Goal: Check status: Check status

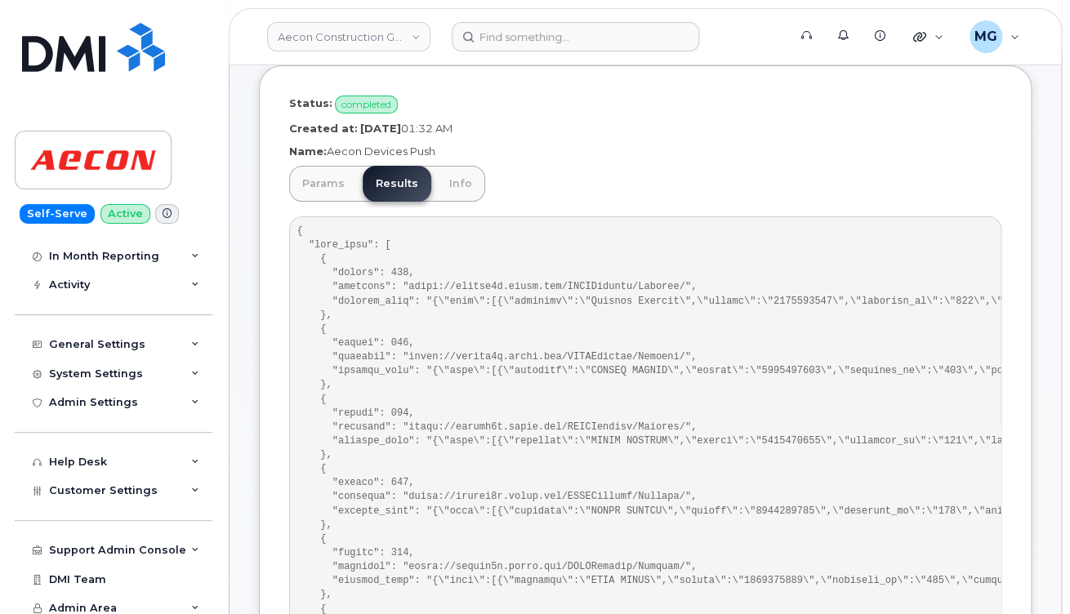
scroll to position [137, 0]
click at [71, 284] on div "Activity" at bounding box center [69, 285] width 41 height 13
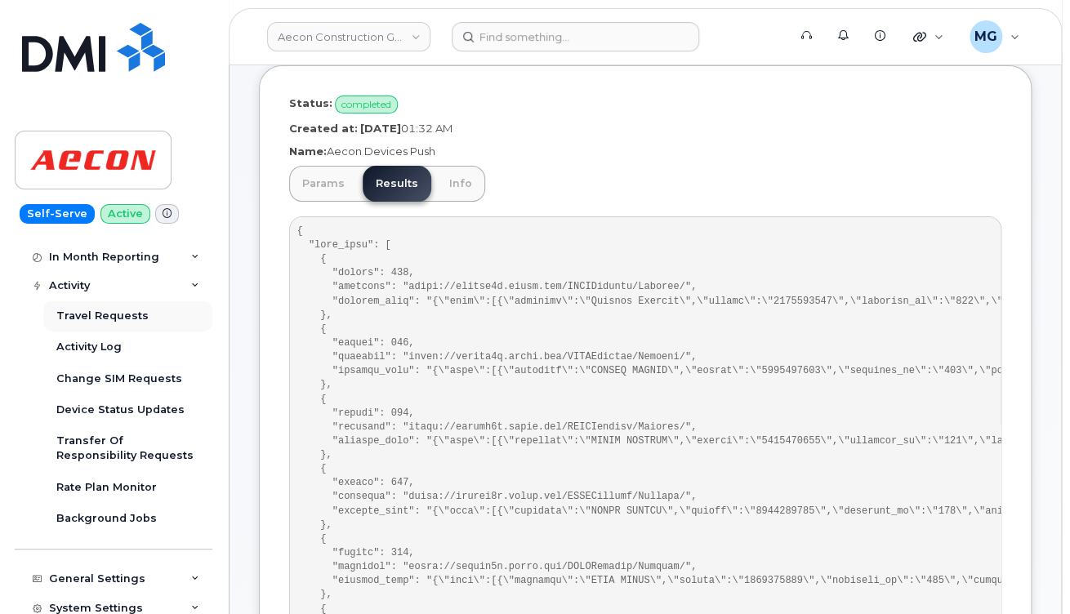
click at [103, 310] on div "Travel Requests" at bounding box center [102, 316] width 92 height 15
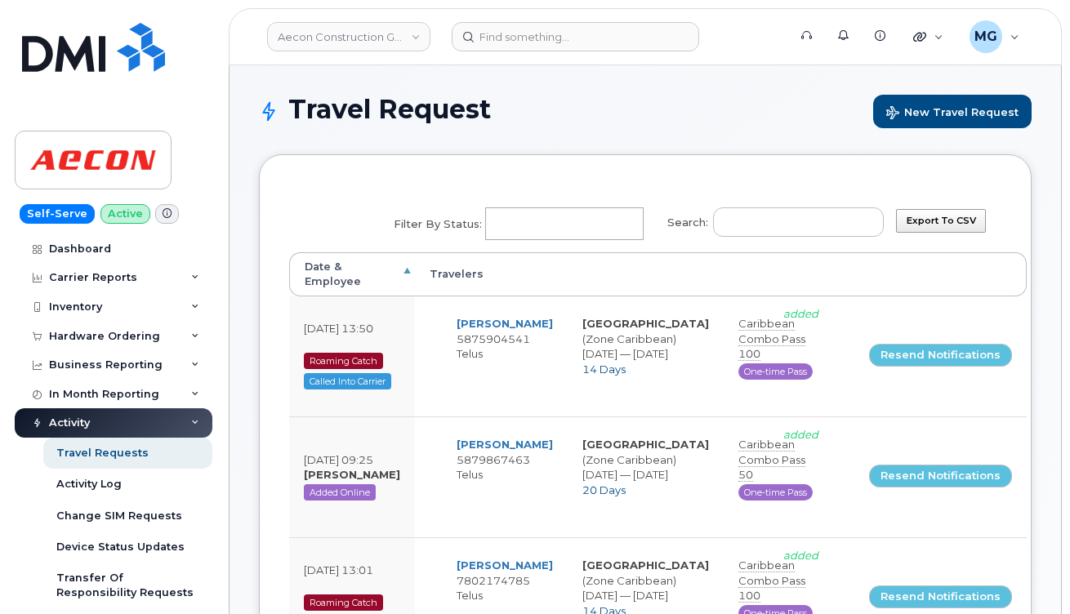
select select
click at [547, 224] on input "Filter by Status: No matches found Added Cancelled Pending confirmation Pending…" at bounding box center [562, 223] width 153 height 29
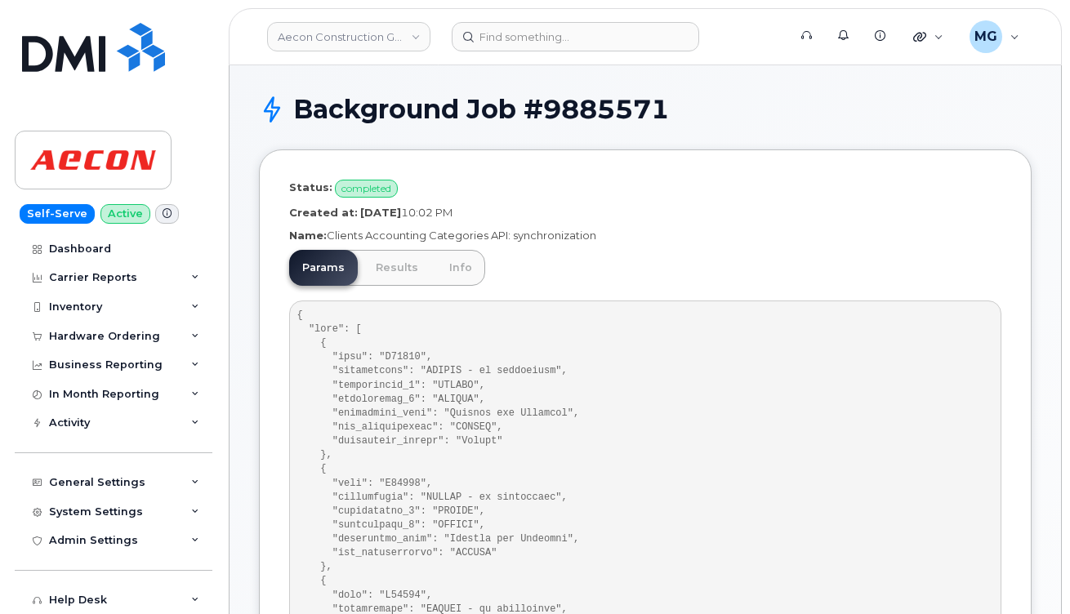
scroll to position [2, 0]
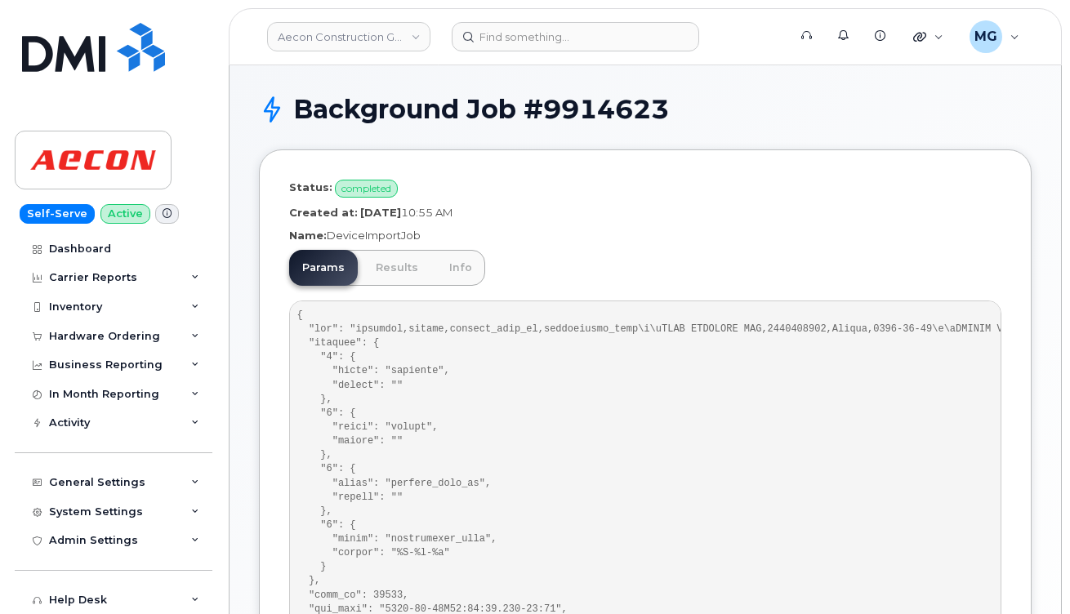
scroll to position [8, 0]
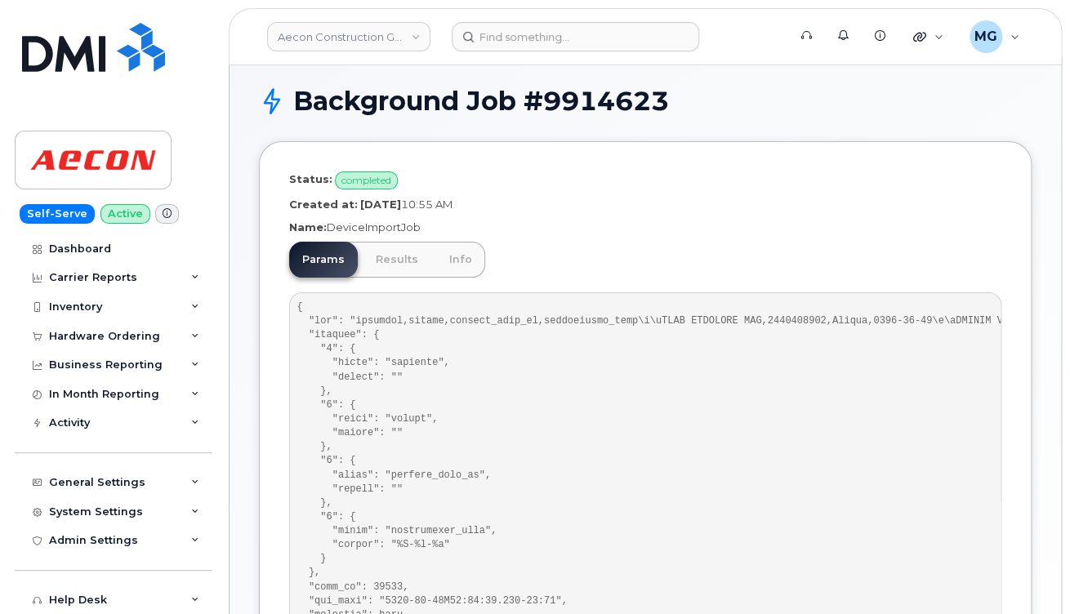
click at [91, 175] on img at bounding box center [93, 159] width 126 height 47
click at [364, 36] on link "Aecon Construction Group Inc" at bounding box center [348, 36] width 163 height 29
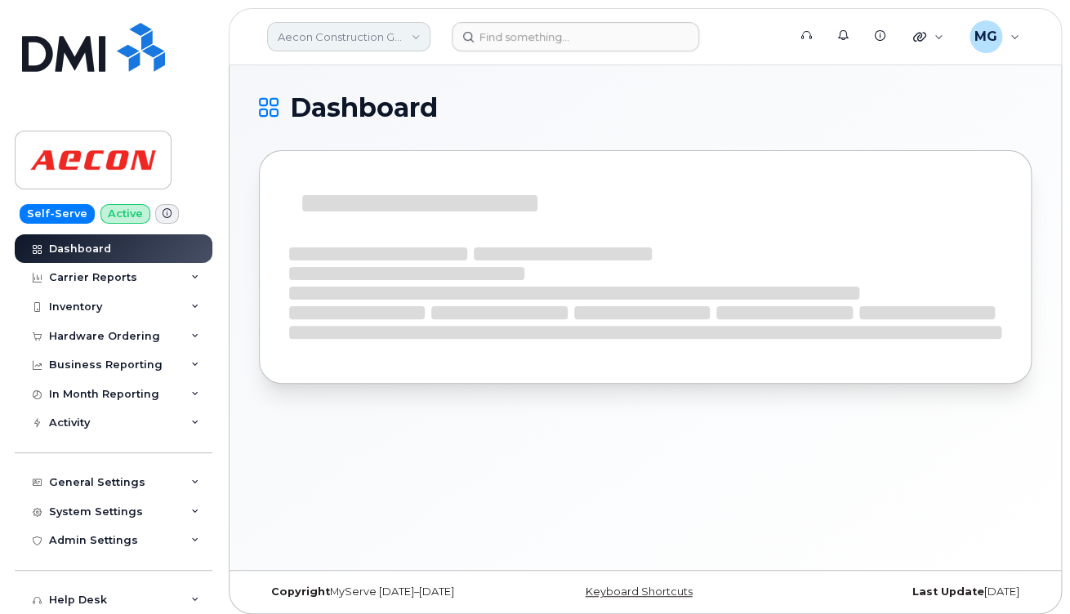
click at [342, 38] on link "Aecon Construction Group Inc" at bounding box center [348, 36] width 163 height 29
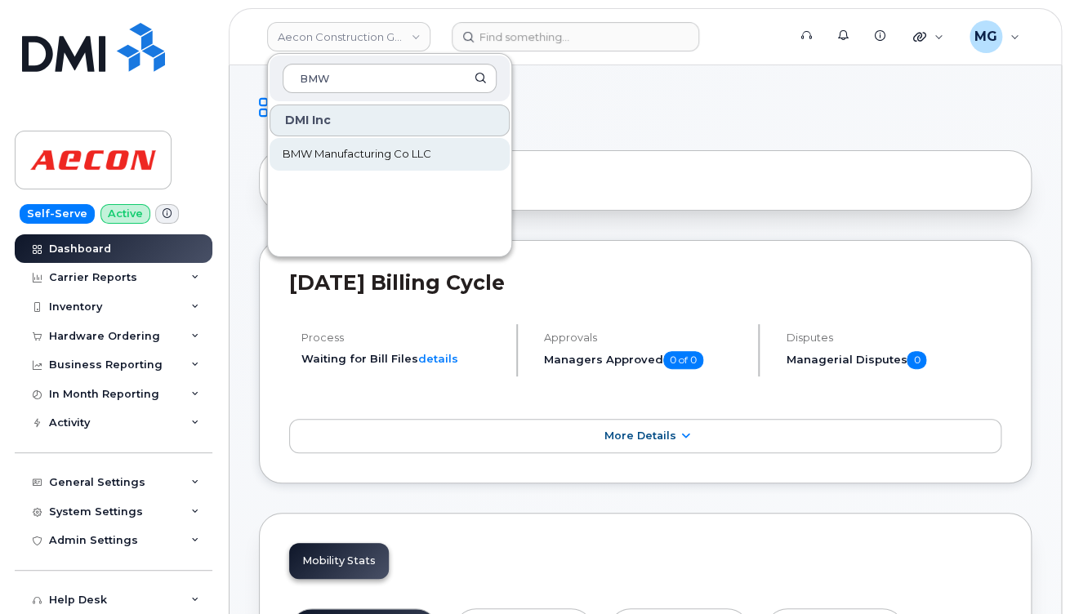
type input "BMW"
click at [330, 157] on span "BMW Manufacturing Co LLC" at bounding box center [357, 154] width 149 height 16
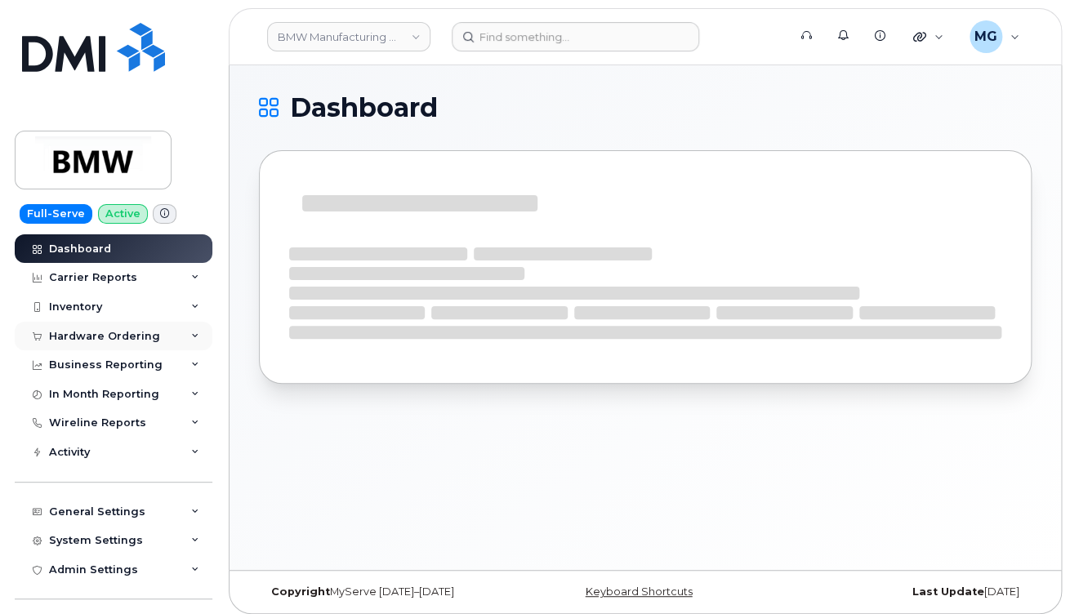
click at [102, 333] on div "Hardware Ordering" at bounding box center [104, 336] width 111 height 13
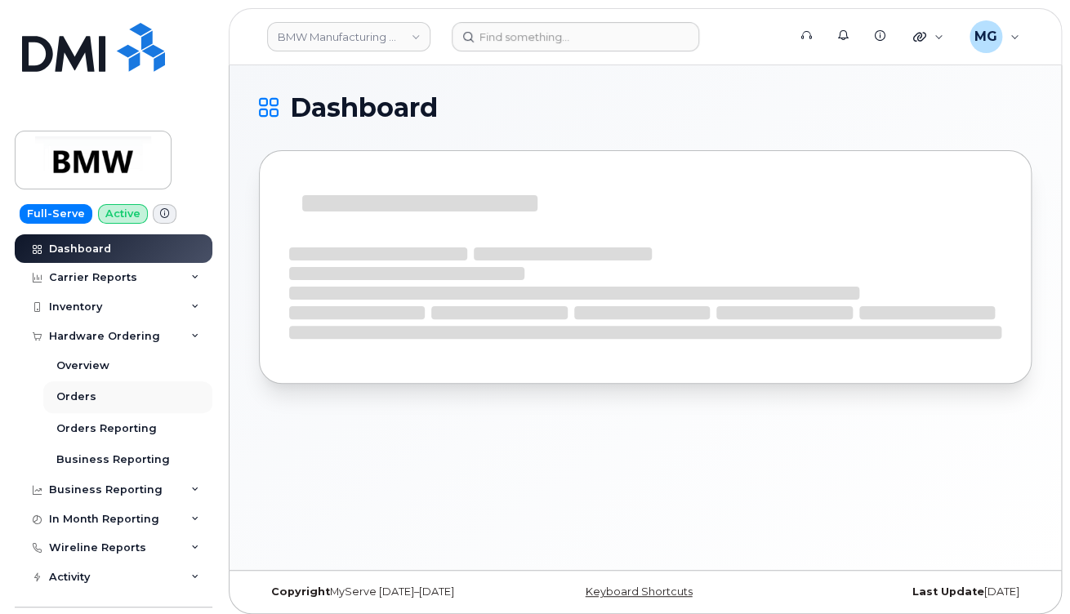
click at [92, 397] on link "Orders" at bounding box center [127, 397] width 169 height 31
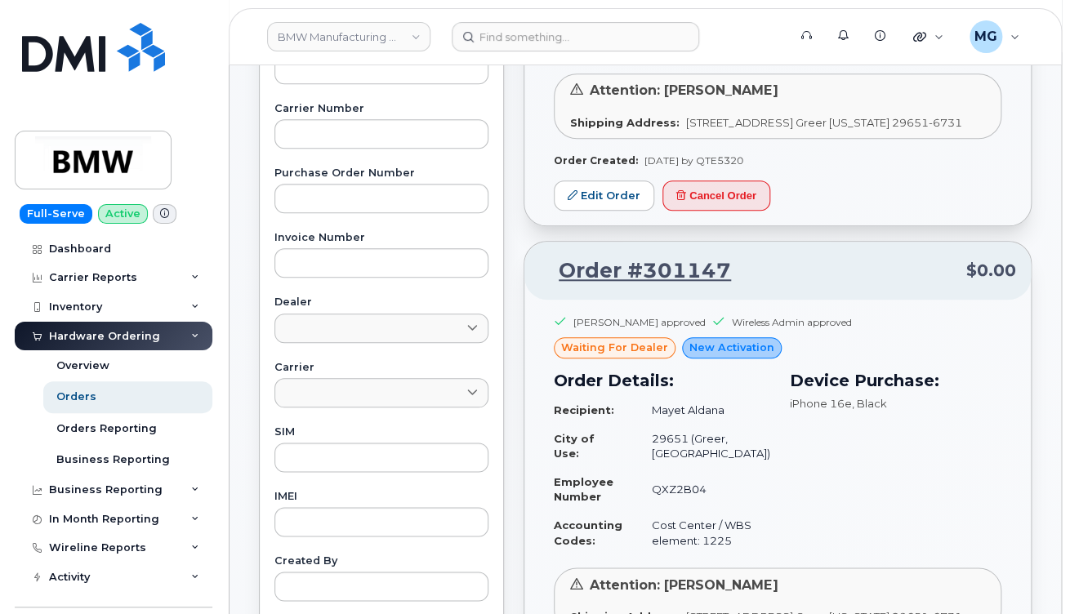
scroll to position [498, 0]
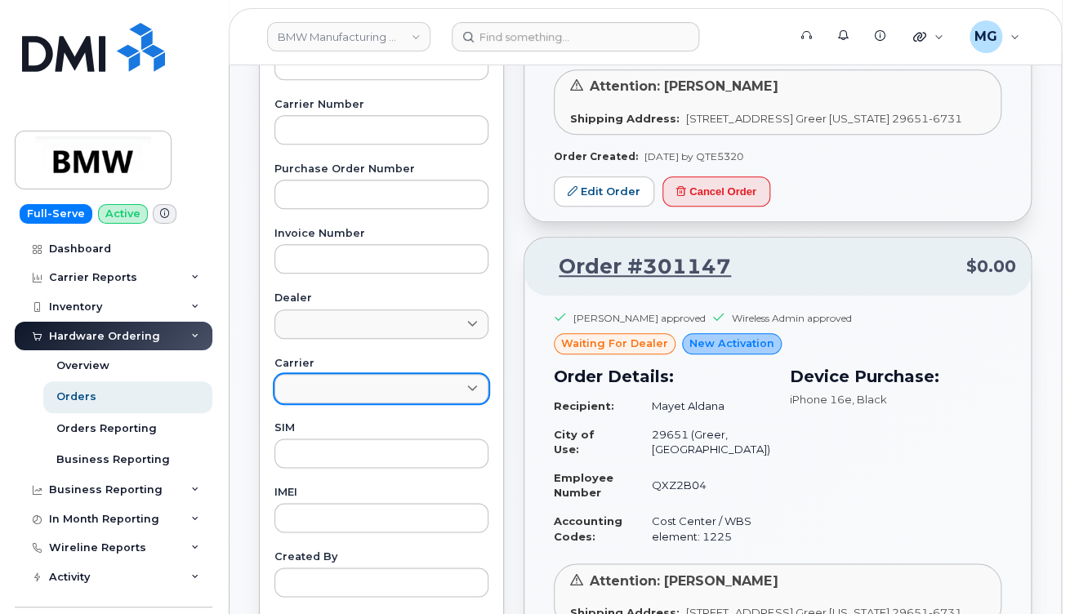
click at [346, 388] on link at bounding box center [382, 388] width 214 height 29
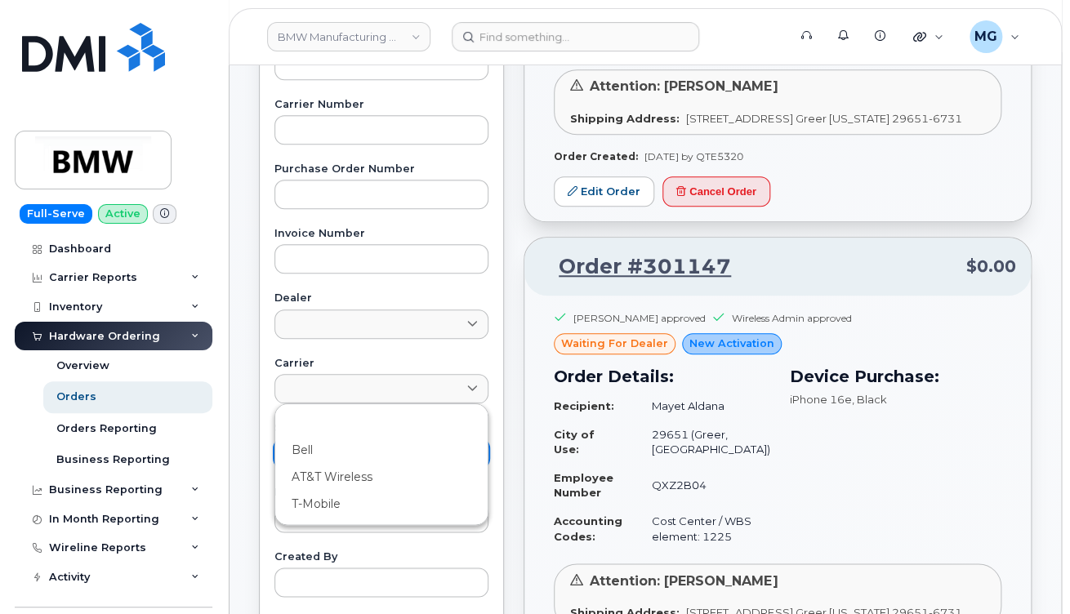
click at [308, 444] on div "Bell" at bounding box center [382, 450] width 206 height 27
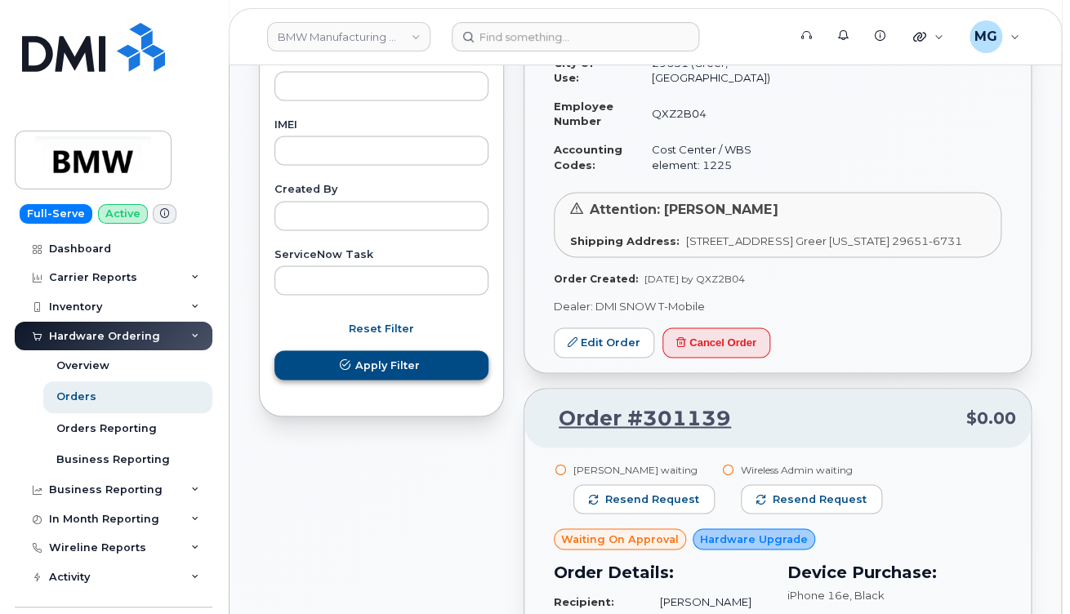
click at [382, 357] on span "Apply Filter" at bounding box center [387, 365] width 65 height 16
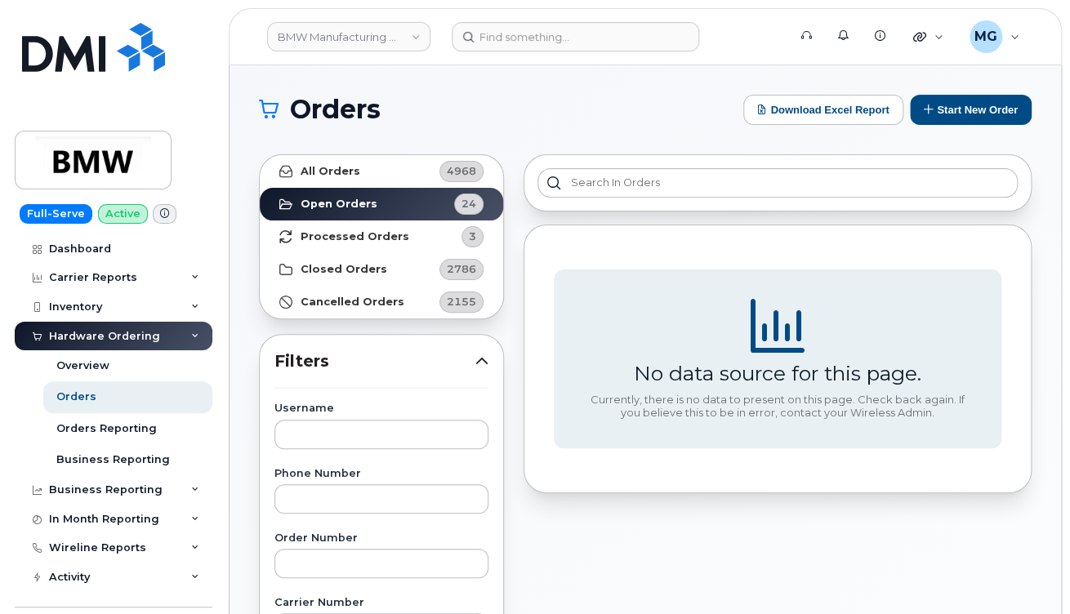
scroll to position [0, 0]
click at [338, 166] on strong "All Orders" at bounding box center [331, 171] width 60 height 13
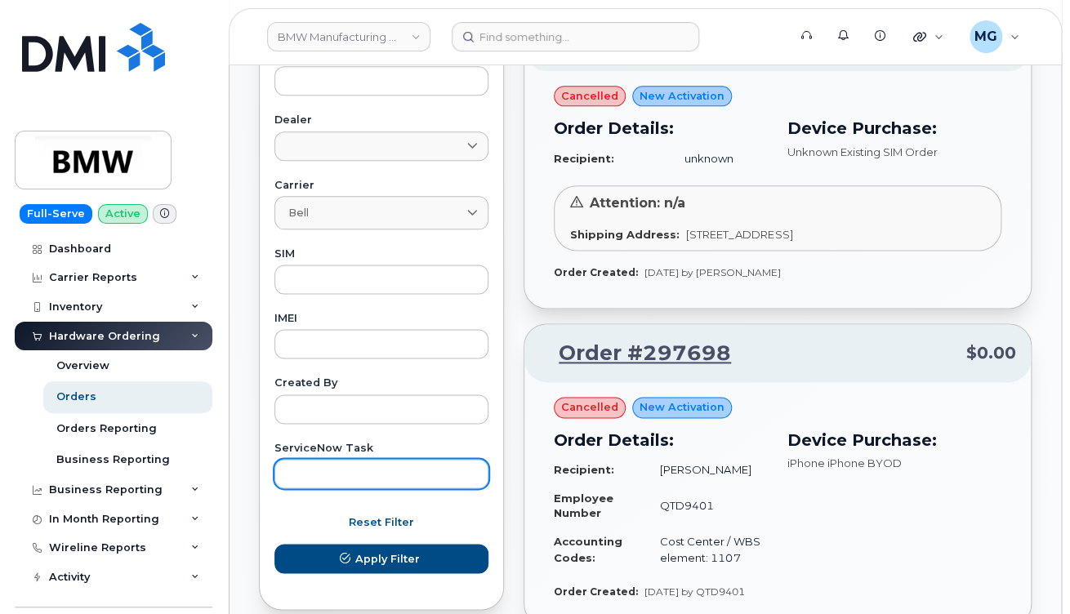
scroll to position [683, 0]
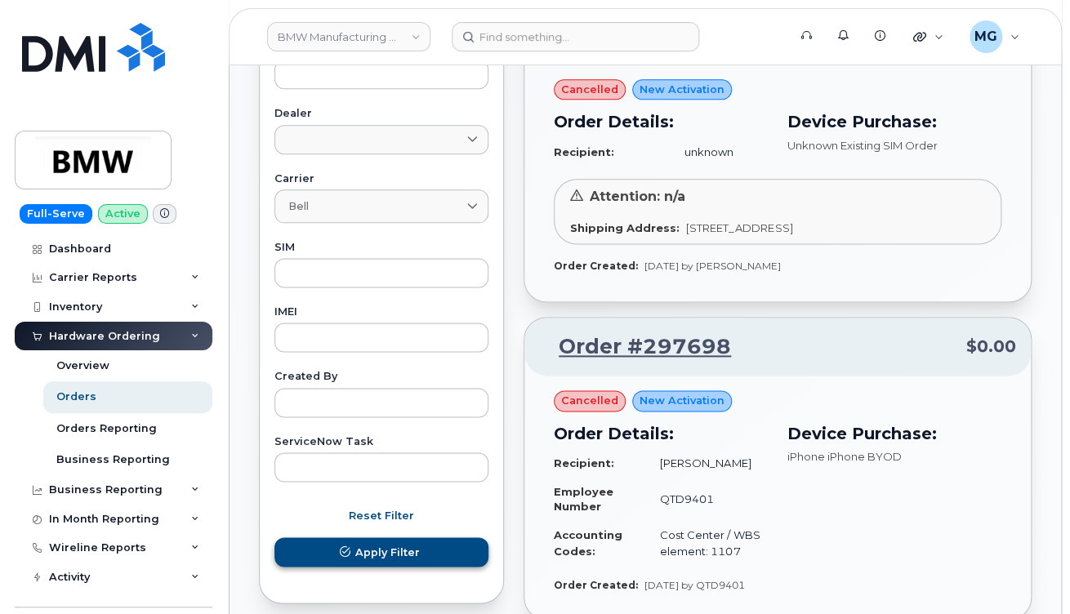
click at [379, 544] on span "Apply Filter" at bounding box center [387, 552] width 65 height 16
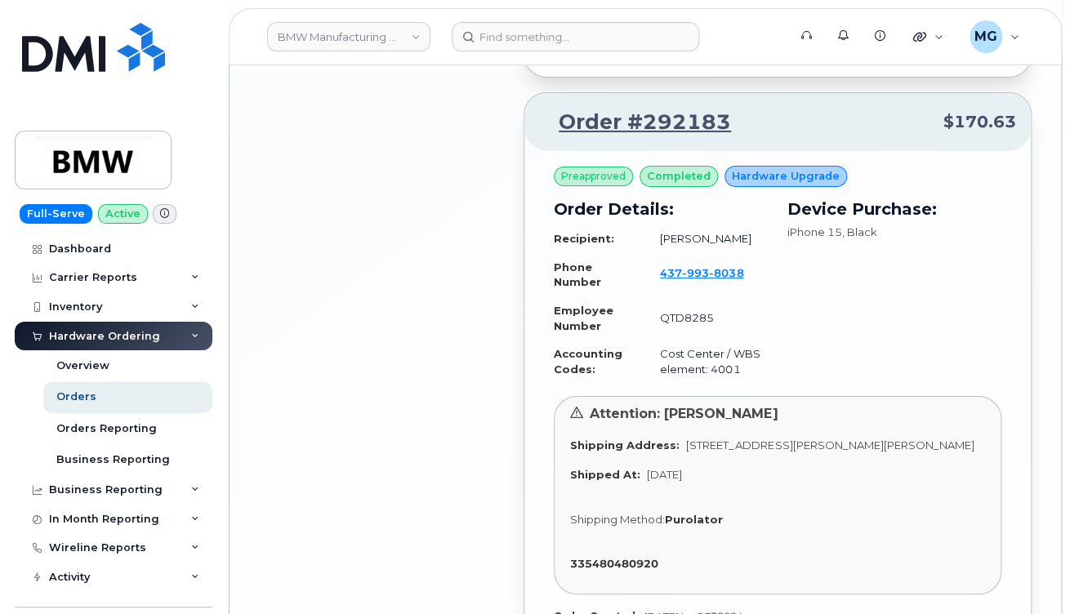
scroll to position [2174, 0]
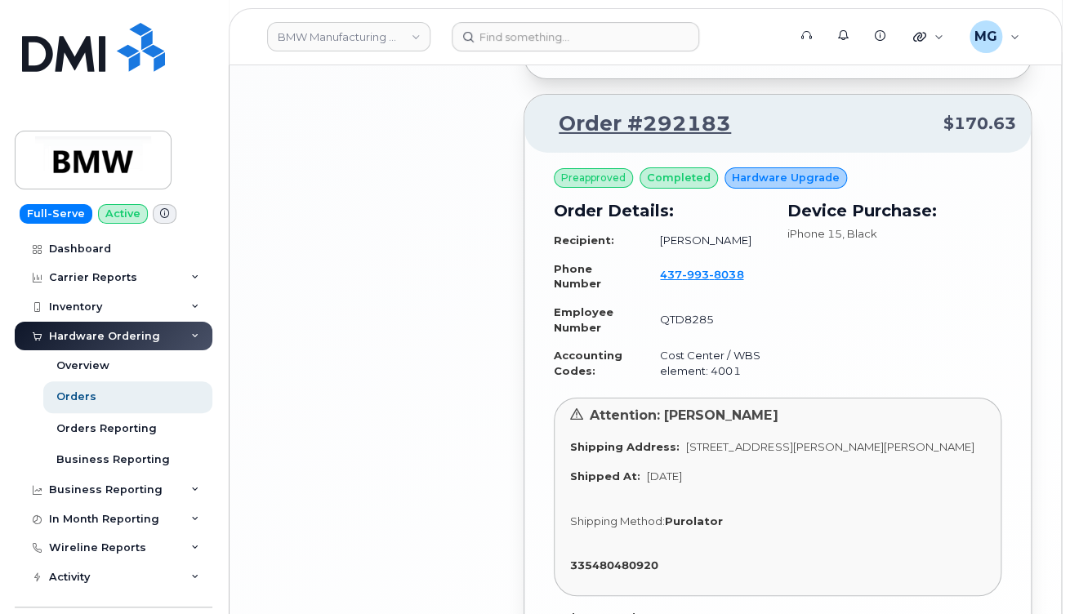
click at [628, 129] on link "Order #292183" at bounding box center [635, 123] width 192 height 29
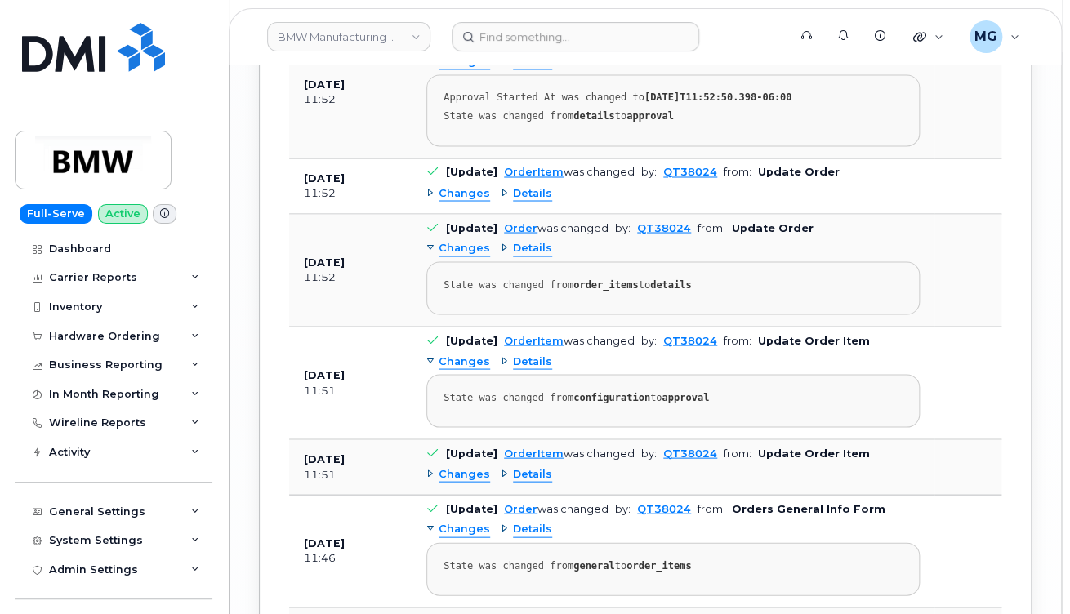
scroll to position [3492, 0]
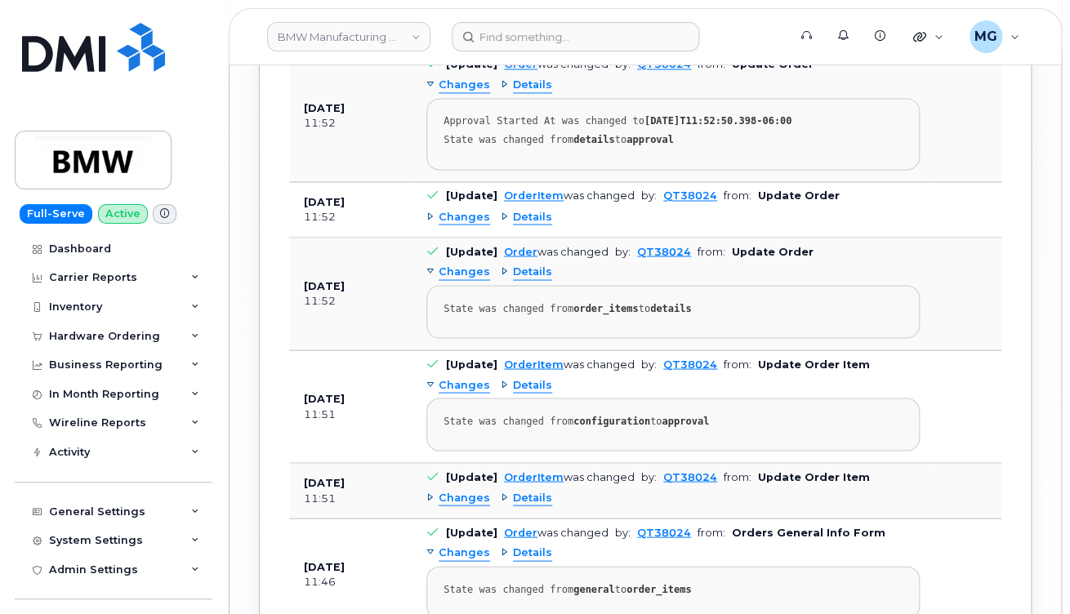
click at [463, 378] on span "Changes" at bounding box center [464, 386] width 51 height 16
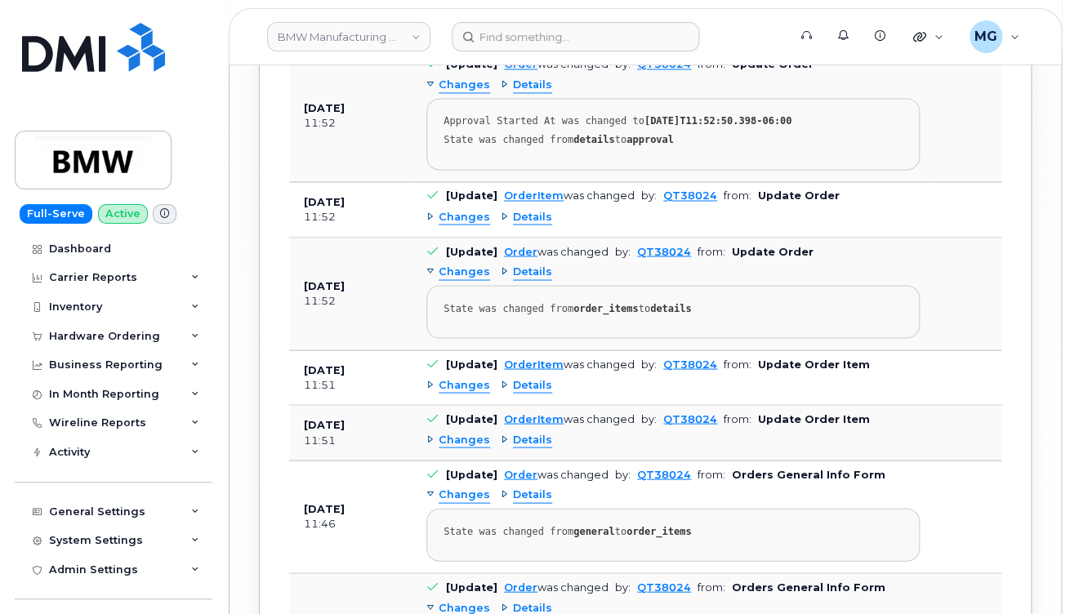
click at [463, 378] on span "Changes" at bounding box center [464, 386] width 51 height 16
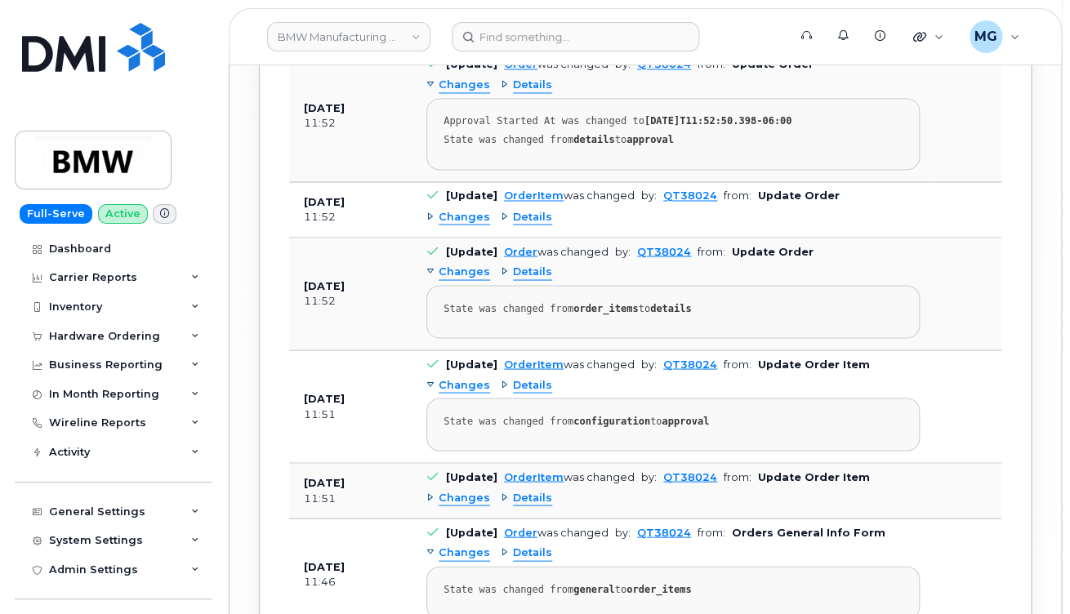
click at [525, 378] on span "Details" at bounding box center [532, 386] width 39 height 16
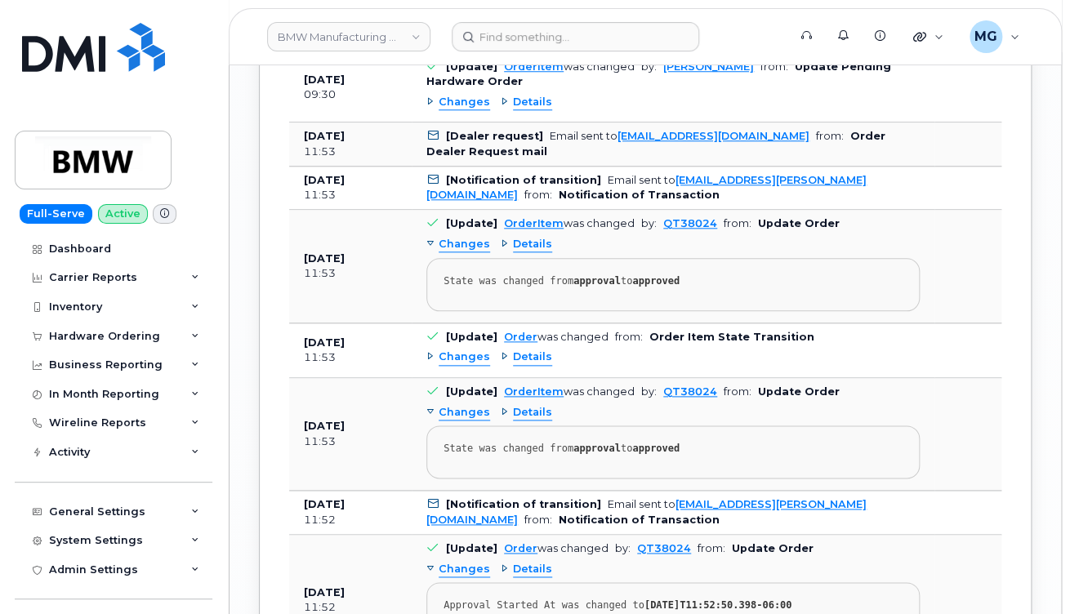
scroll to position [3002, 0]
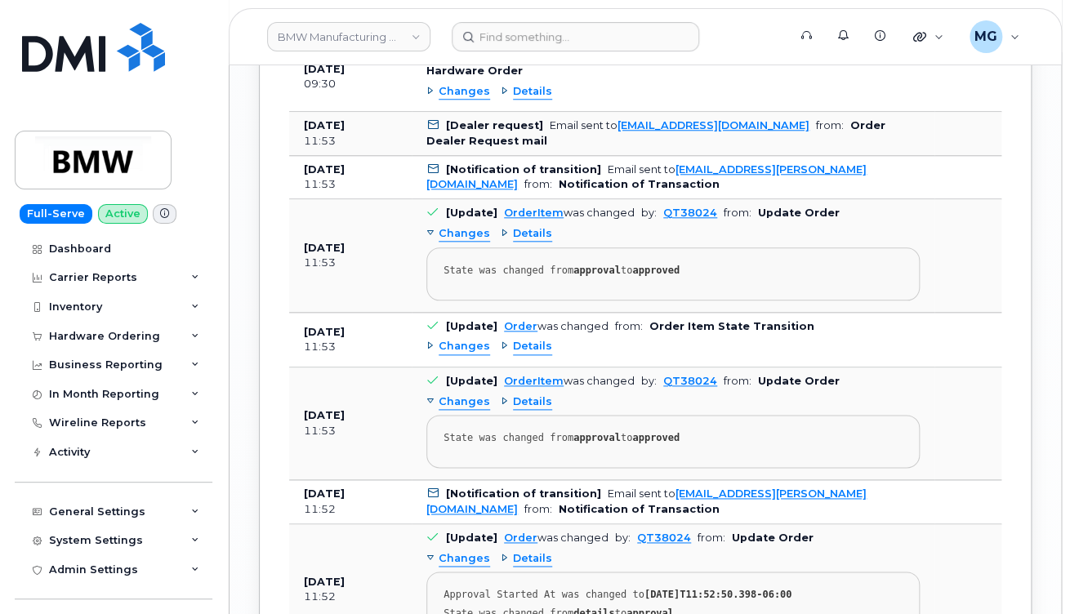
click at [463, 339] on span "Changes" at bounding box center [464, 347] width 51 height 16
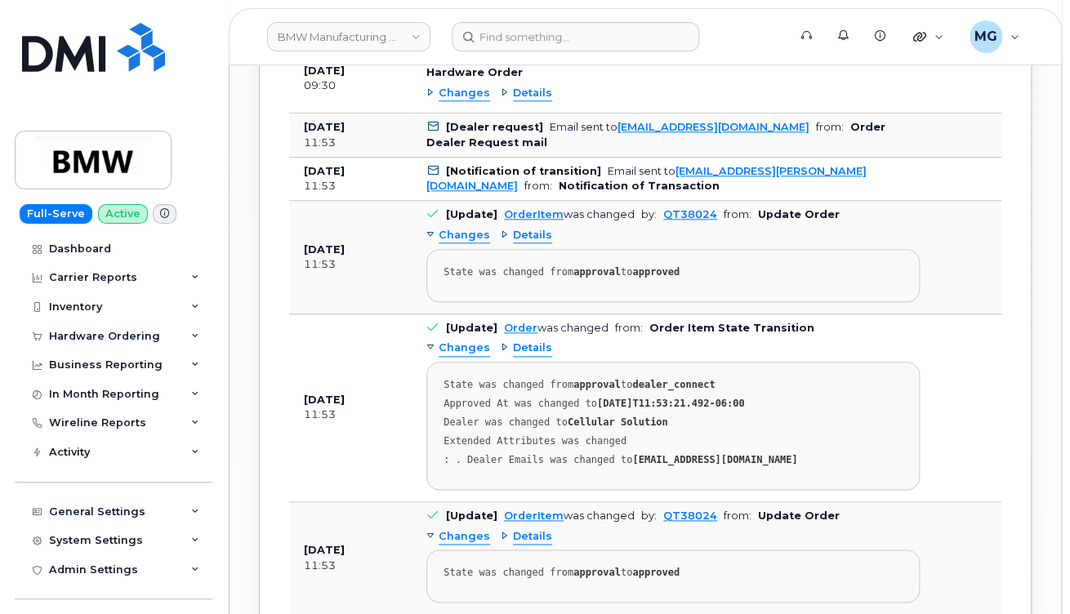
click at [538, 341] on span "Details" at bounding box center [532, 349] width 39 height 16
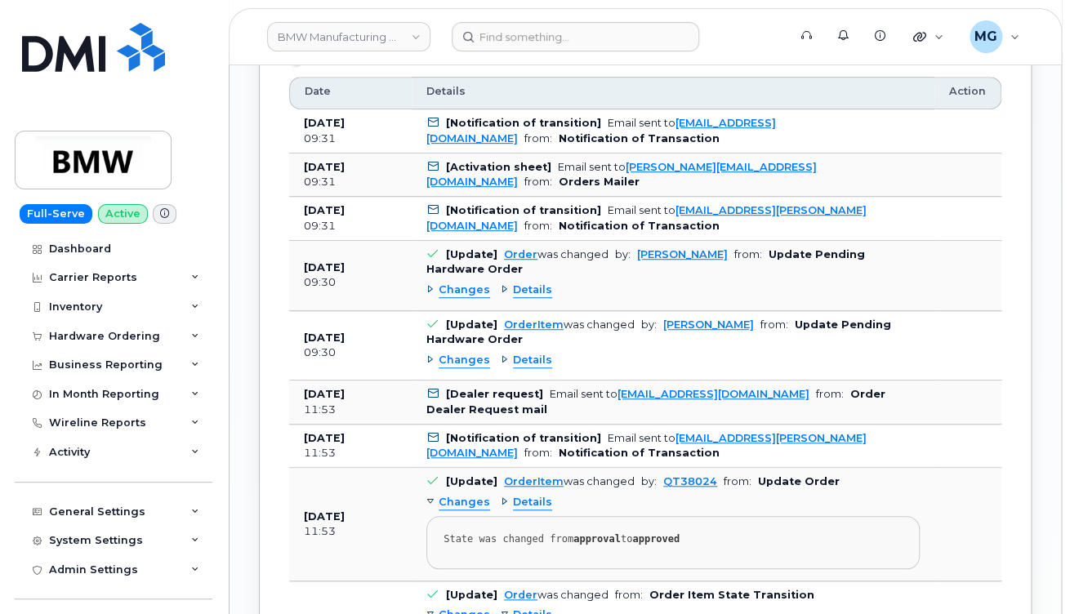
scroll to position [2734, 0]
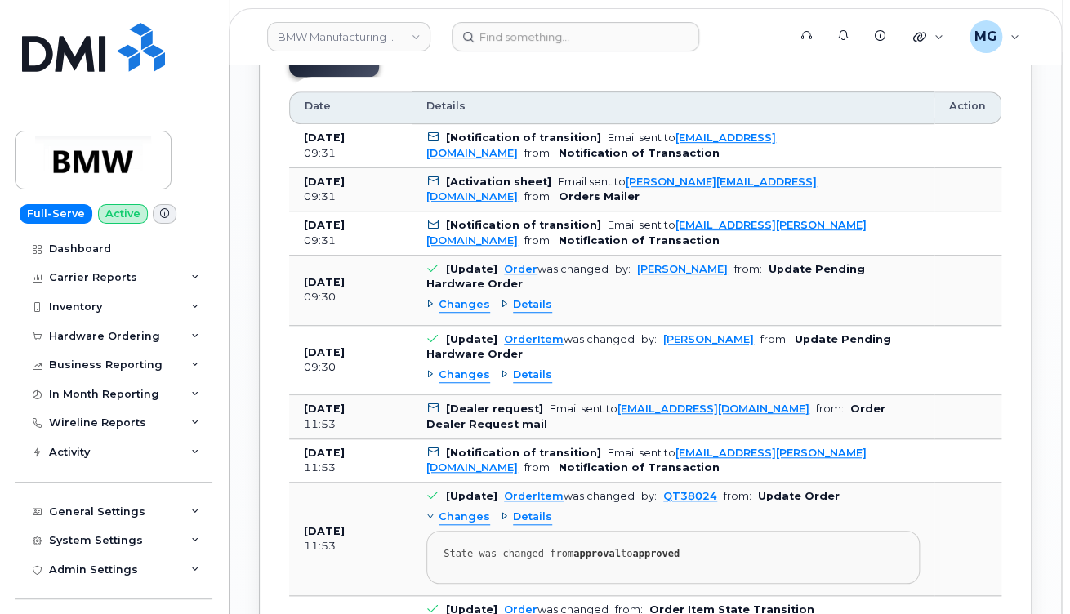
click at [467, 368] on span "Changes" at bounding box center [464, 376] width 51 height 16
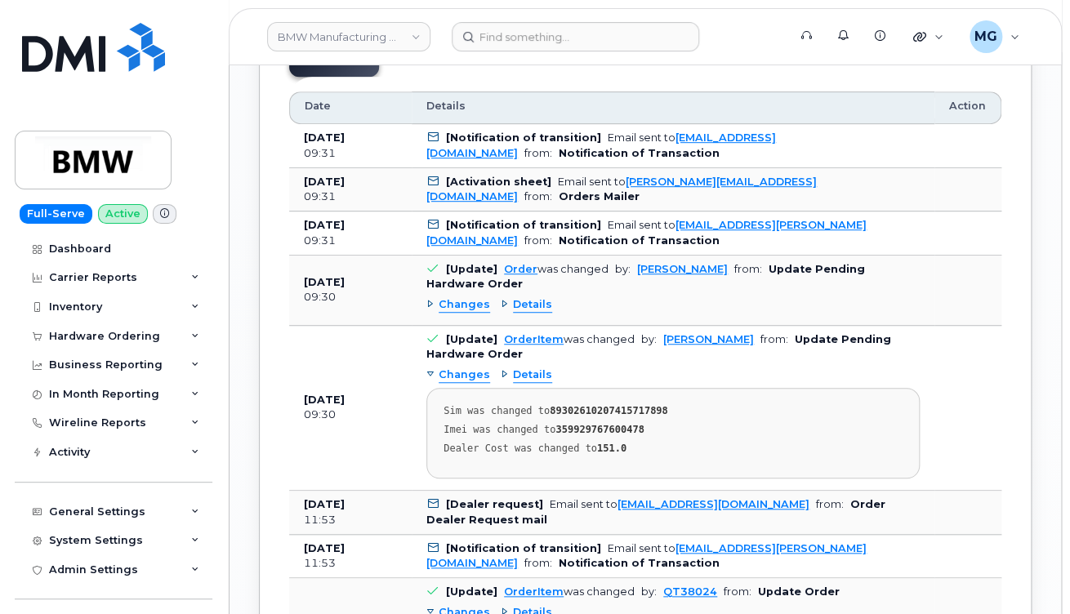
click at [513, 368] on span "Details" at bounding box center [532, 376] width 39 height 16
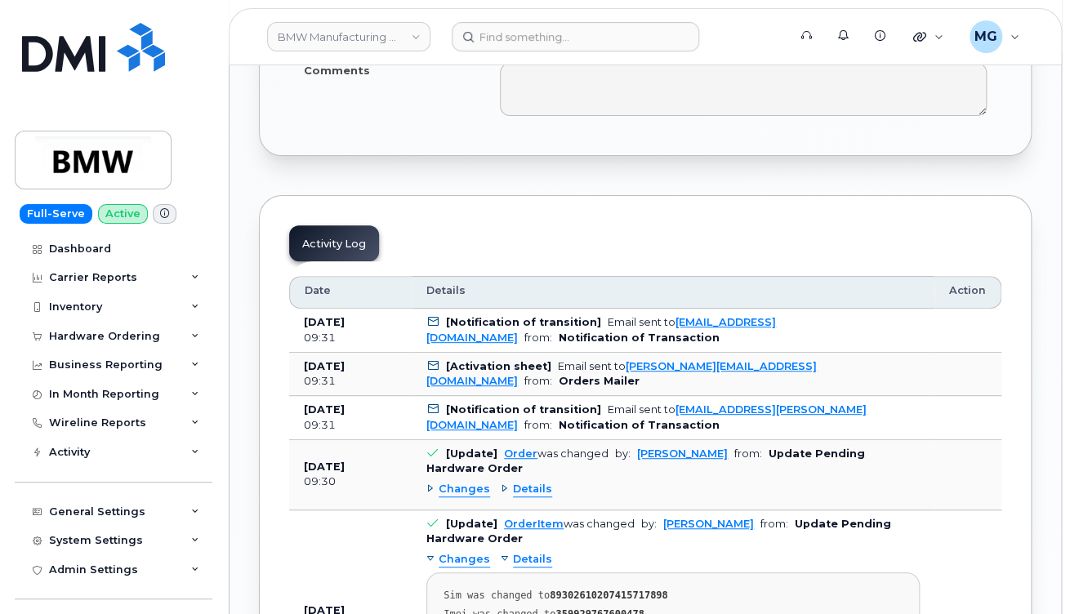
scroll to position [2544, 0]
